Goal: Task Accomplishment & Management: Use online tool/utility

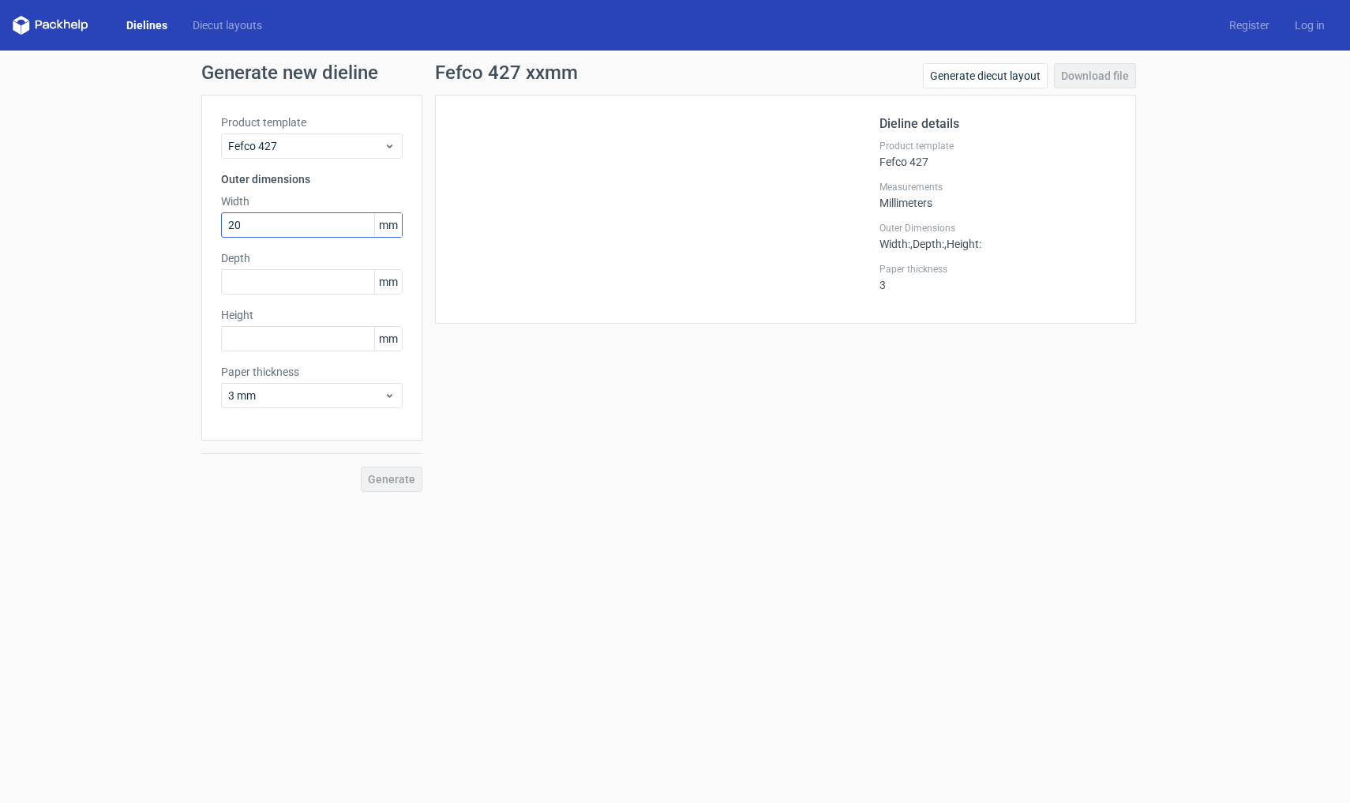
type input "200"
click at [312, 272] on input "text" at bounding box center [312, 281] width 182 height 25
type input "140"
click at [282, 334] on input "text" at bounding box center [312, 338] width 182 height 25
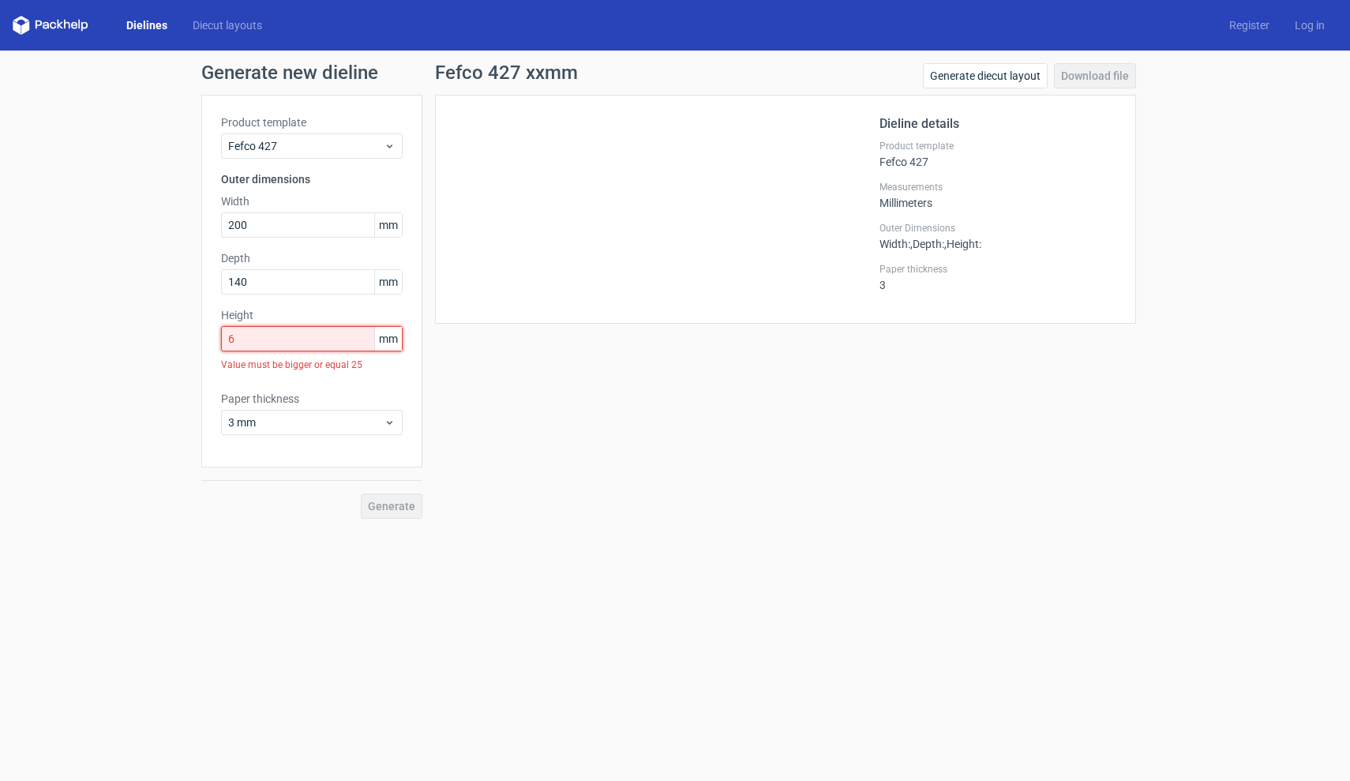
type input "60"
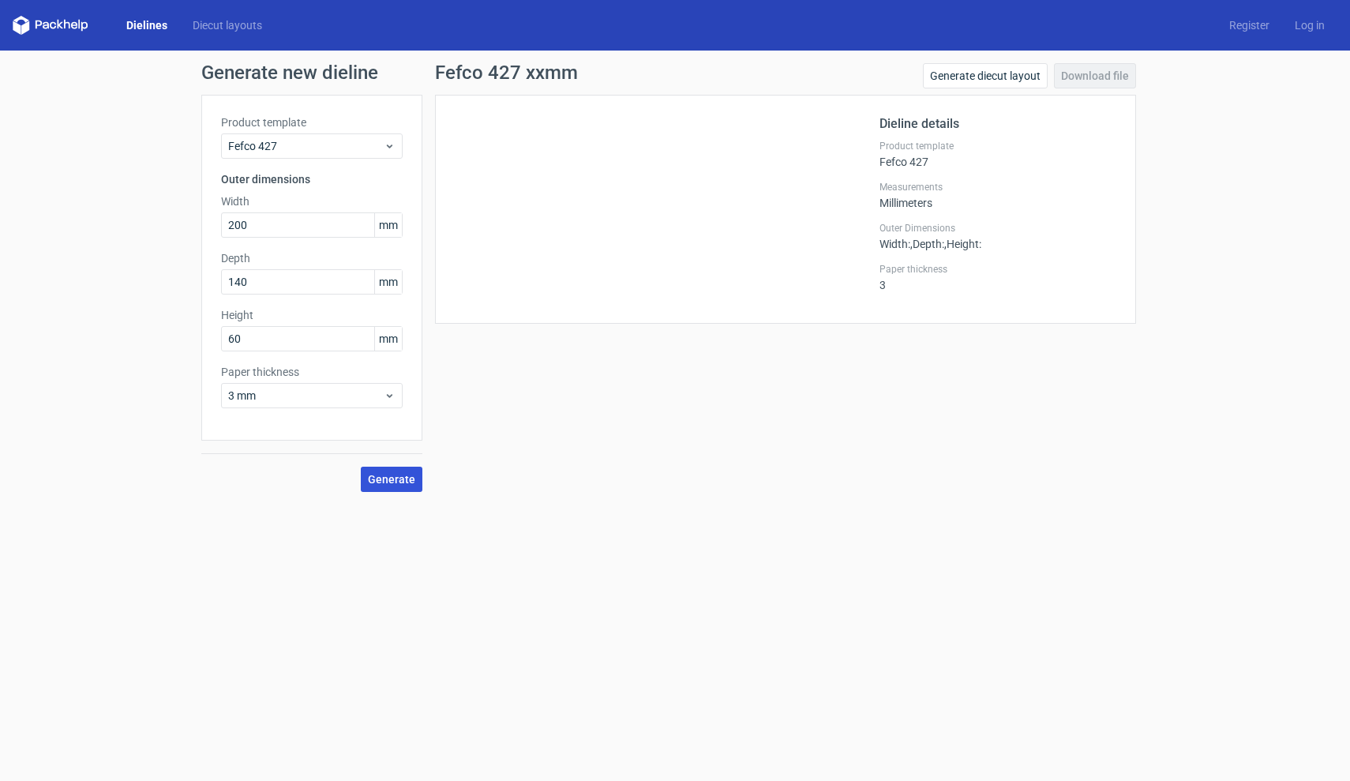
click at [409, 481] on span "Generate" at bounding box center [391, 479] width 47 height 11
click at [1091, 76] on link "Download file" at bounding box center [1095, 75] width 82 height 25
click at [1190, 621] on form "Generate new dieline Product template Fefco 427 Outer dimensions Width 200 mm D…" at bounding box center [675, 416] width 1350 height 731
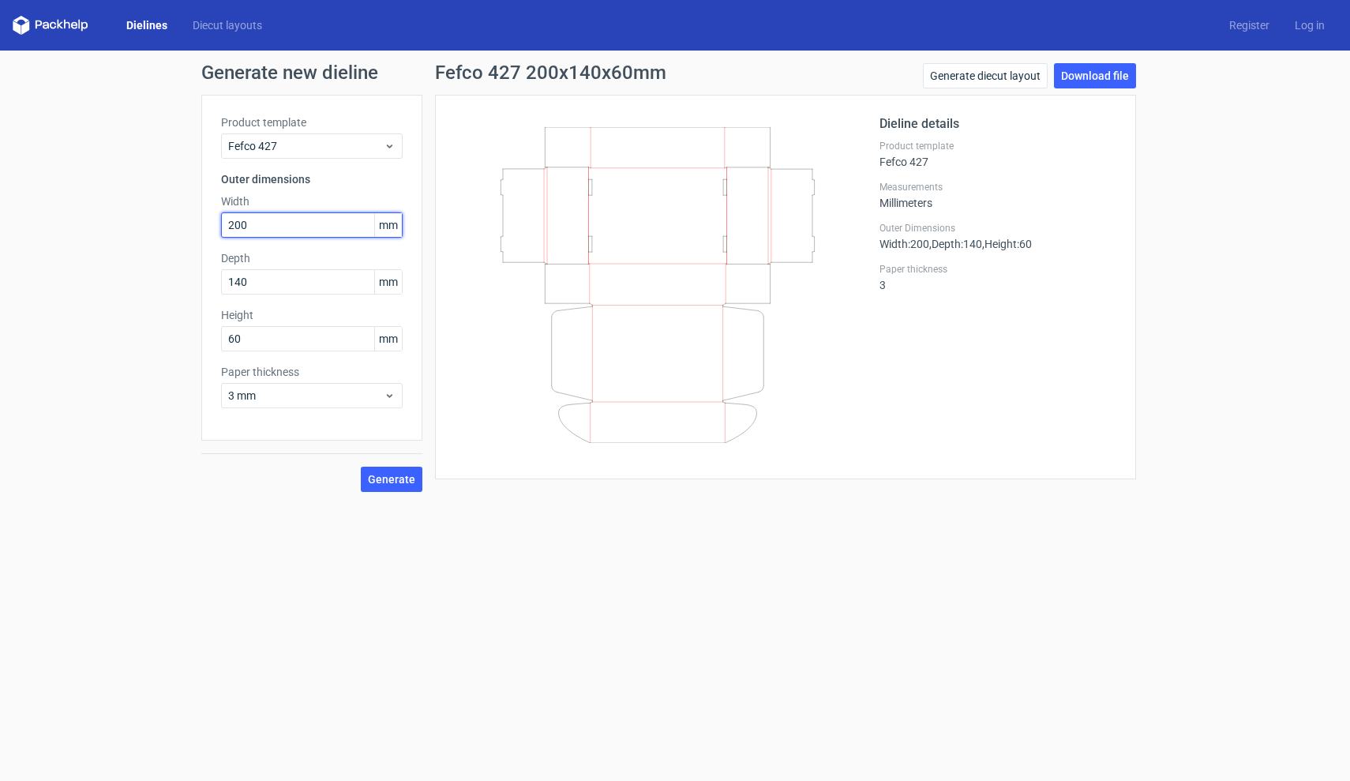
click at [317, 224] on input "200" at bounding box center [312, 224] width 182 height 25
type input "240"
click at [281, 276] on input "140" at bounding box center [312, 281] width 182 height 25
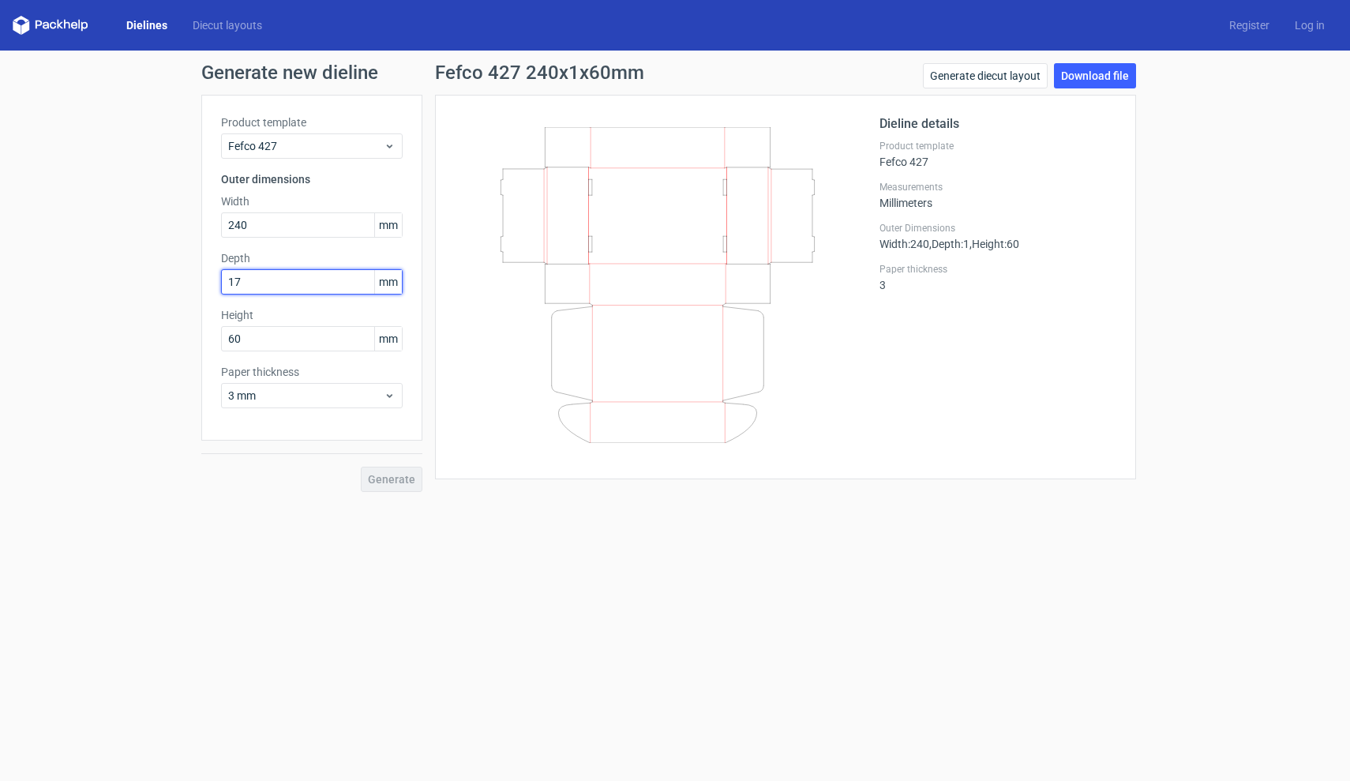
type input "170"
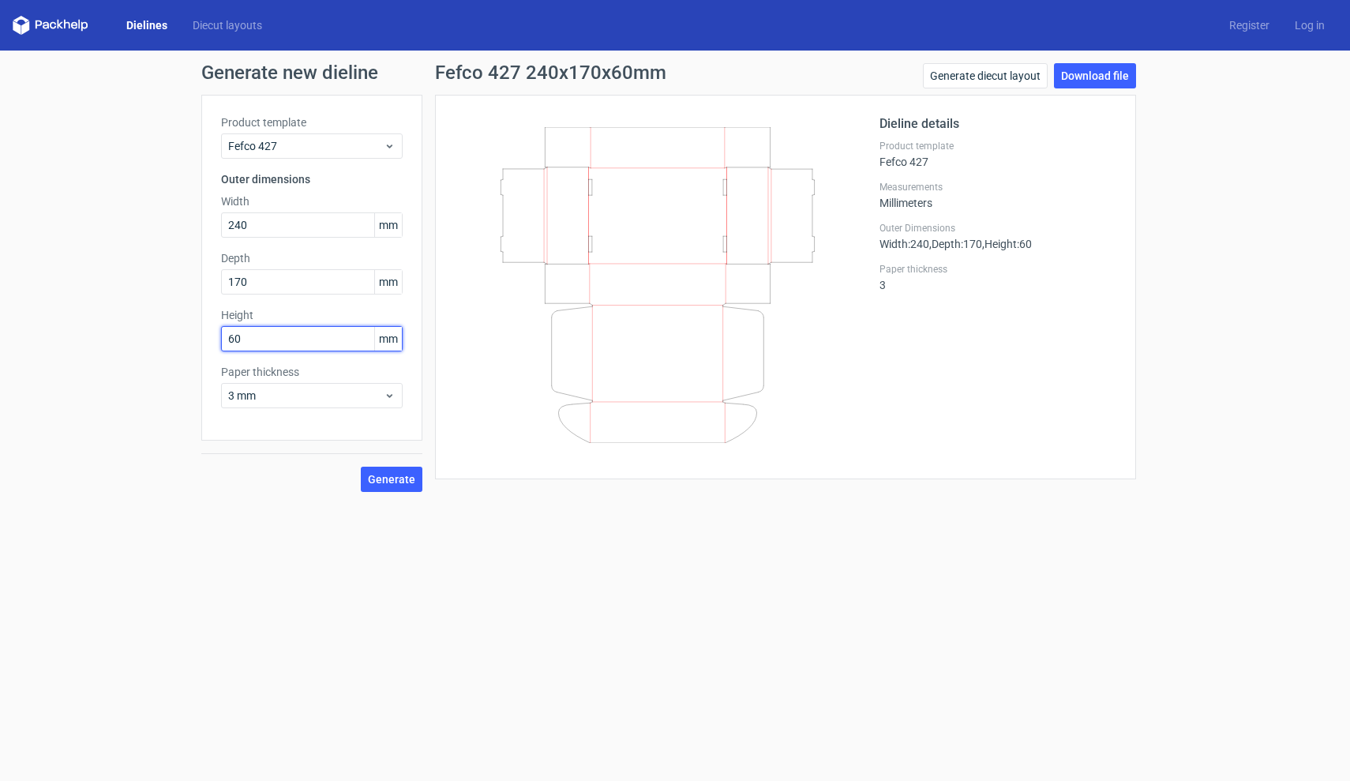
click at [281, 340] on input "60" at bounding box center [312, 338] width 182 height 25
type input "80"
click at [395, 485] on span "Generate" at bounding box center [391, 479] width 47 height 11
click at [1095, 76] on link "Download file" at bounding box center [1095, 75] width 82 height 25
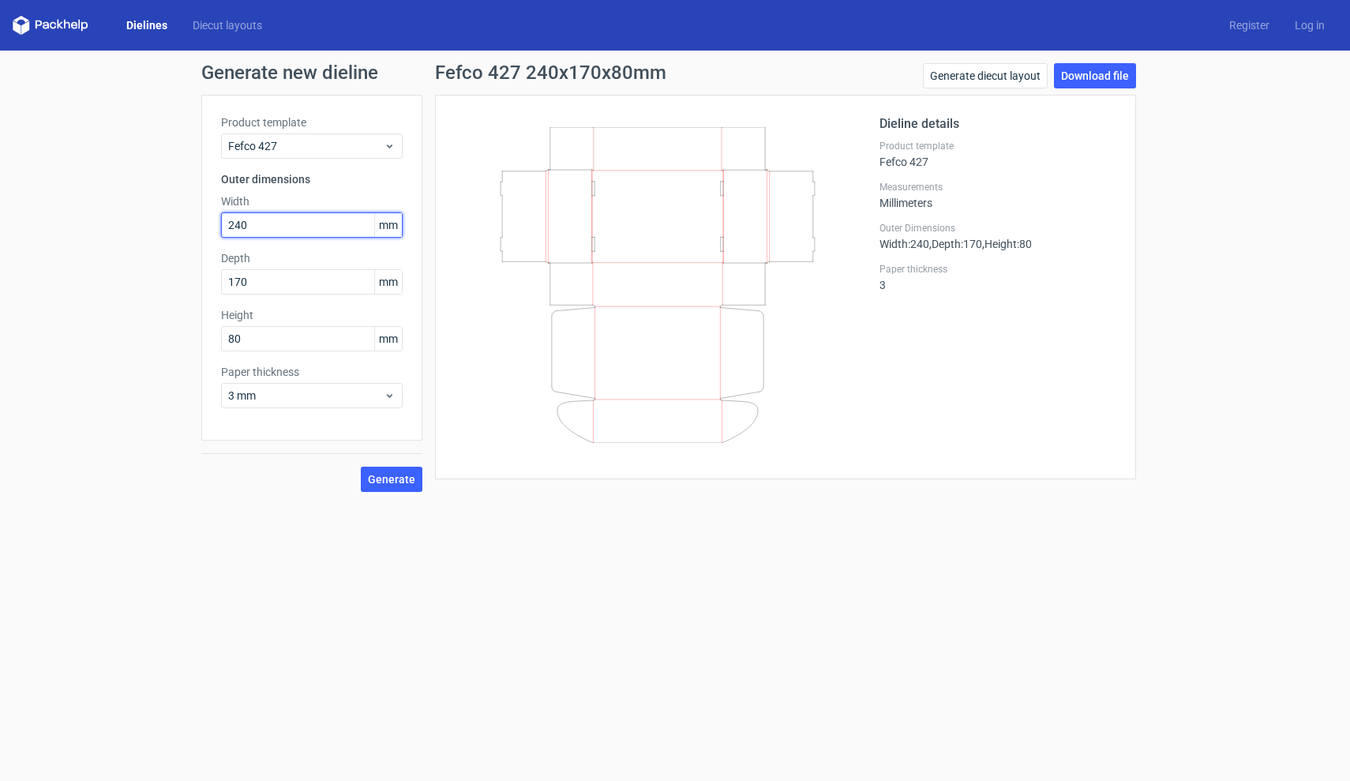
click at [332, 232] on input "240" at bounding box center [312, 224] width 182 height 25
type input "300"
click at [323, 275] on input "170" at bounding box center [312, 281] width 182 height 25
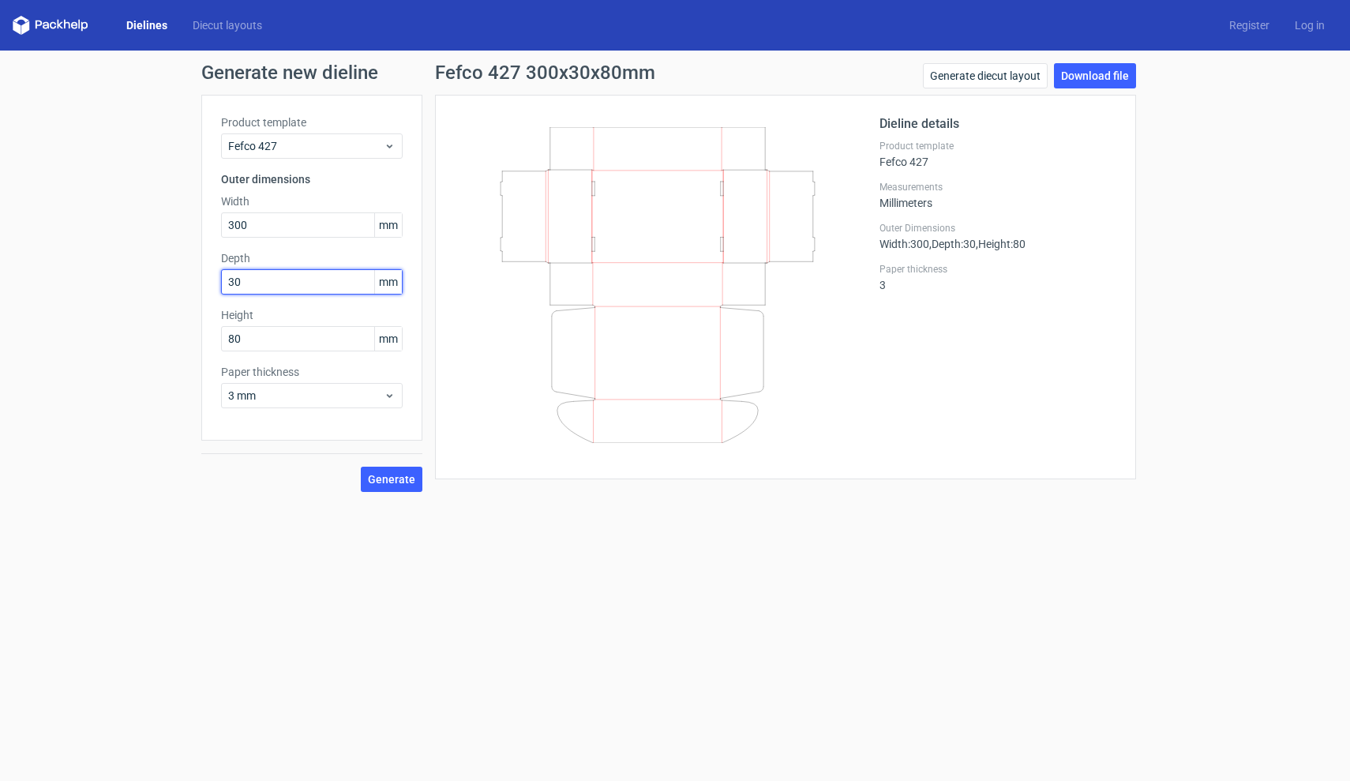
type input "3"
type input "200"
click at [305, 350] on input "80" at bounding box center [312, 338] width 182 height 25
type input "100"
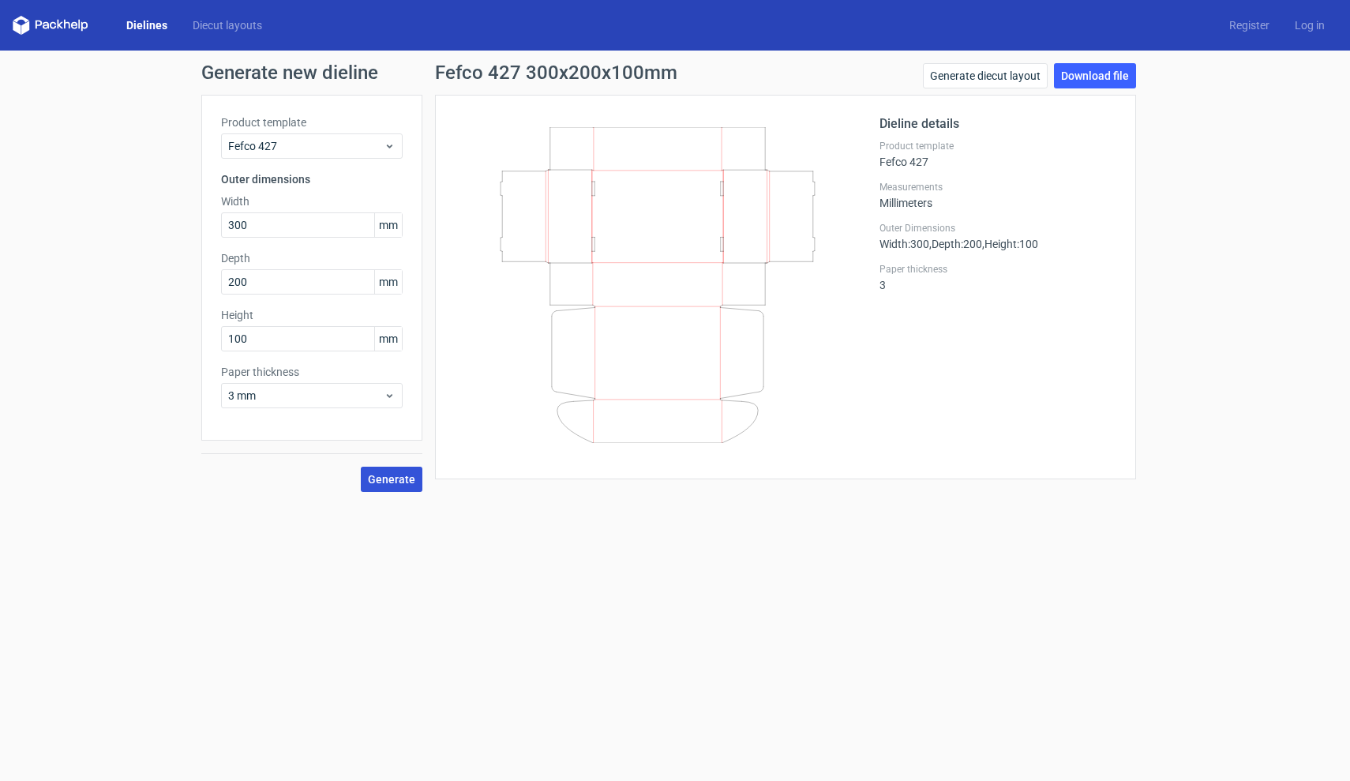
click at [413, 479] on span "Generate" at bounding box center [391, 479] width 47 height 11
click at [1125, 78] on link "Download file" at bounding box center [1095, 75] width 82 height 25
